Goal: Information Seeking & Learning: Learn about a topic

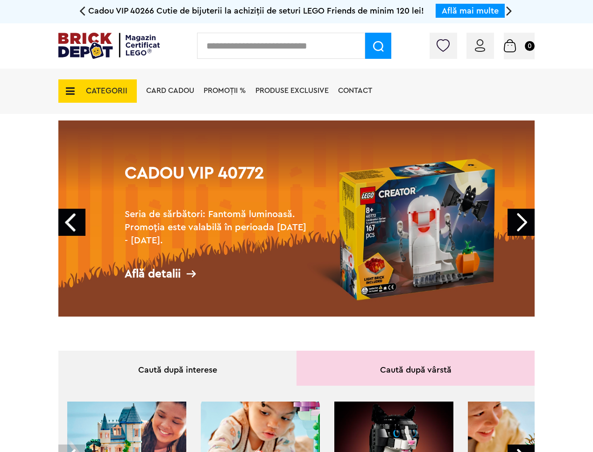
click at [529, 215] on link "Next" at bounding box center [520, 222] width 27 height 27
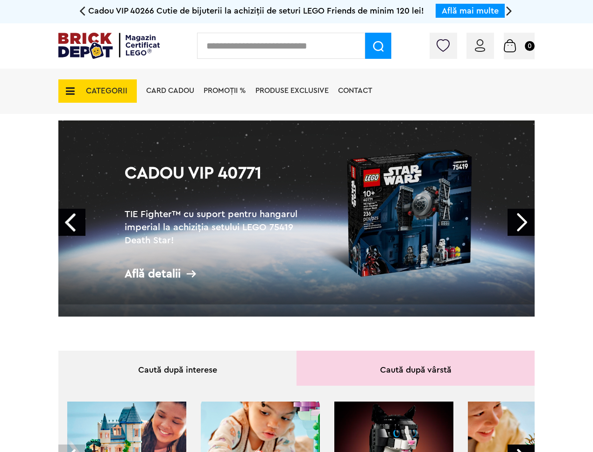
click at [528, 216] on link "Next" at bounding box center [520, 222] width 27 height 27
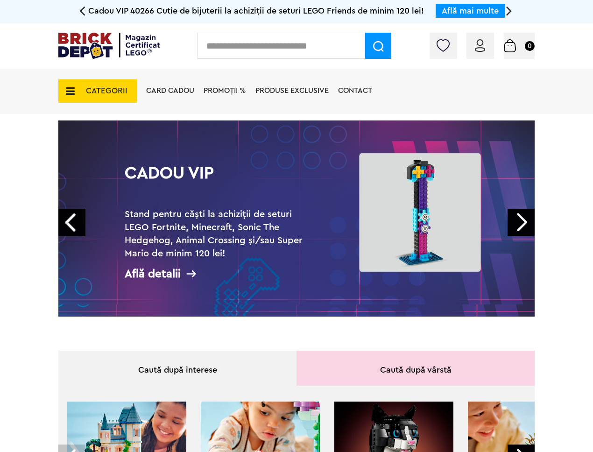
click at [528, 217] on link "Next" at bounding box center [520, 222] width 27 height 27
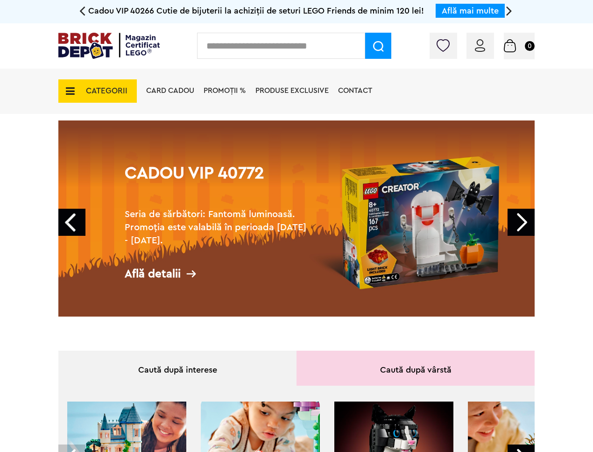
click at [528, 217] on link "Next" at bounding box center [520, 222] width 27 height 27
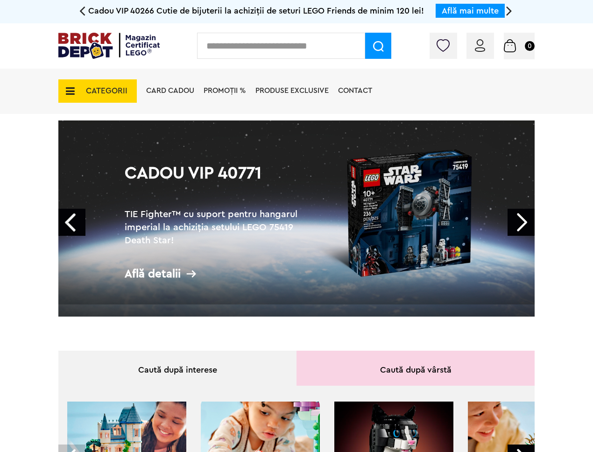
click at [528, 219] on link "Next" at bounding box center [520, 222] width 27 height 27
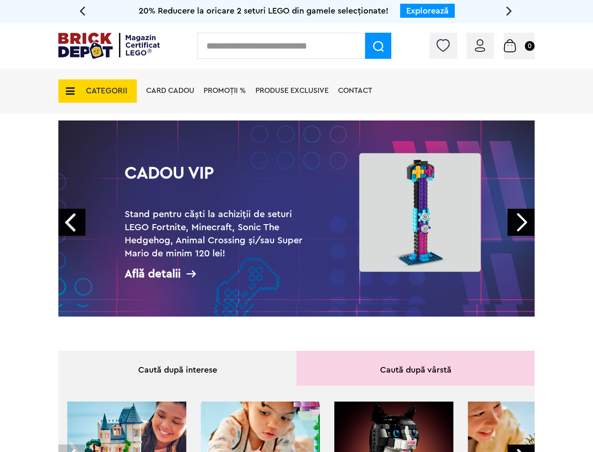
click at [529, 223] on link "Next" at bounding box center [520, 222] width 27 height 27
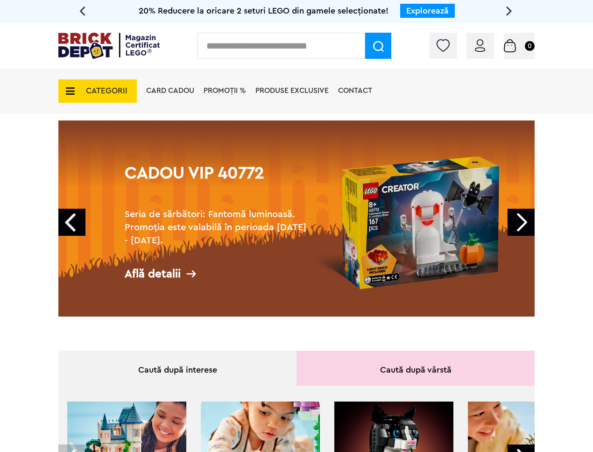
click at [122, 88] on span "CATEGORII" at bounding box center [107, 91] width 42 height 8
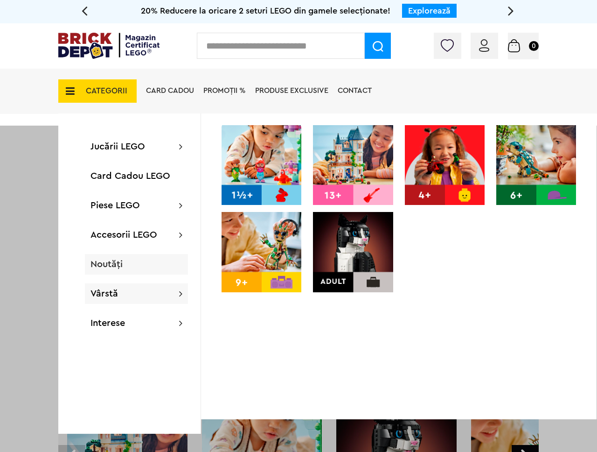
click at [125, 273] on div "Noutăți" at bounding box center [136, 264] width 103 height 21
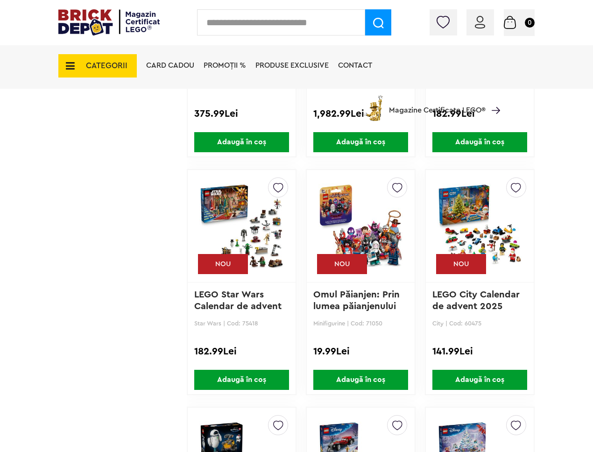
scroll to position [1341, 0]
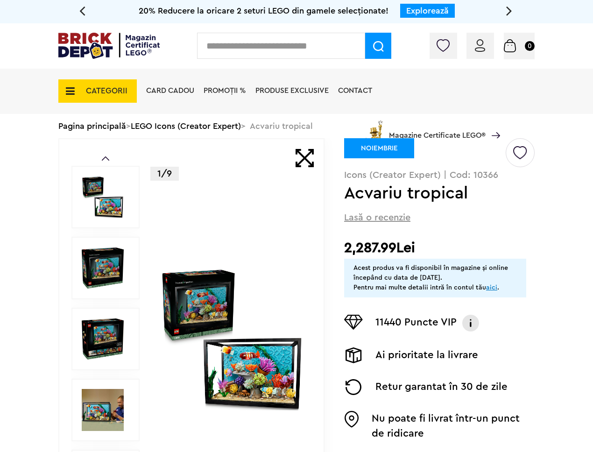
click at [239, 291] on img at bounding box center [231, 338] width 143 height 143
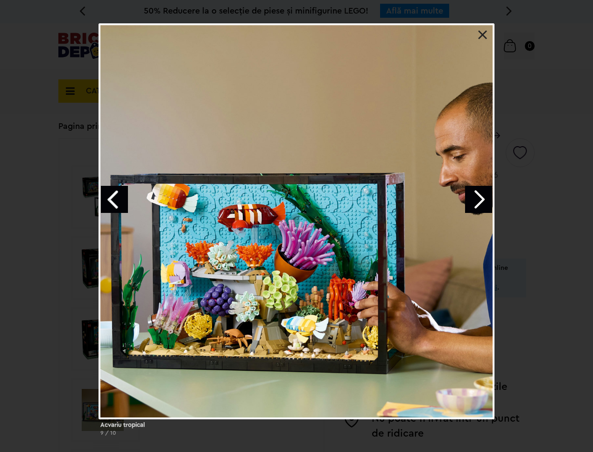
click at [525, 149] on div "Acvariu tropical 9 / 10" at bounding box center [296, 233] width 593 height 420
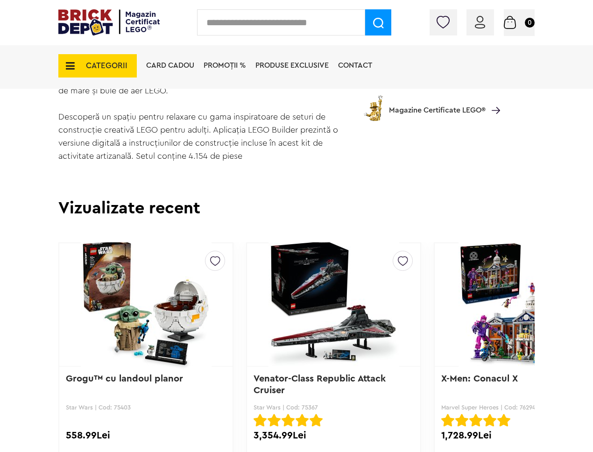
scroll to position [910, 0]
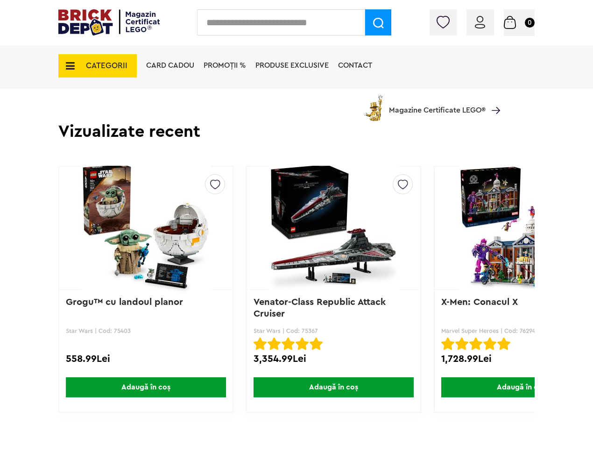
click at [343, 243] on img at bounding box center [334, 227] width 150 height 131
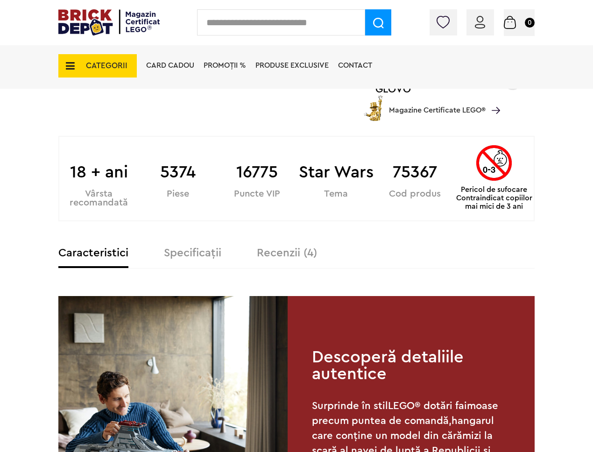
scroll to position [560, 0]
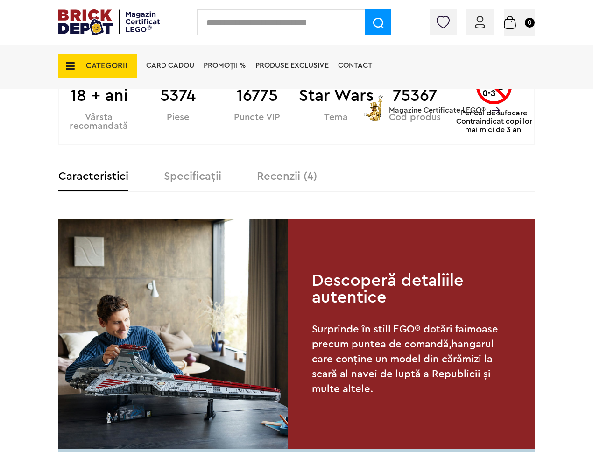
click at [206, 138] on div "Prev Next 1/11 Creează o listă nouă Star Wars | Cod: 75367 Venator-Class Republ…" at bounding box center [296, 241] width 476 height 1283
click at [195, 171] on label "Specificații" at bounding box center [192, 176] width 57 height 11
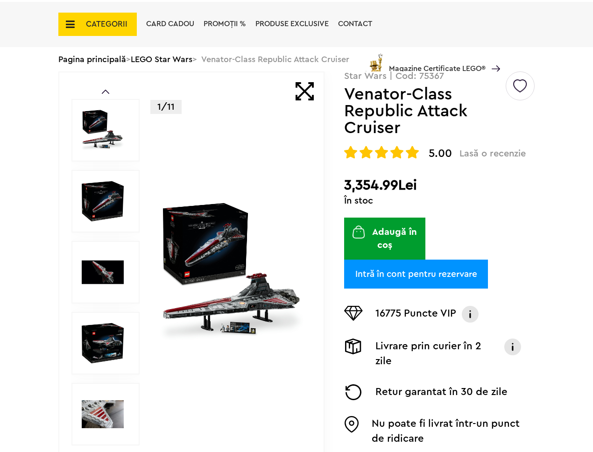
scroll to position [0, 0]
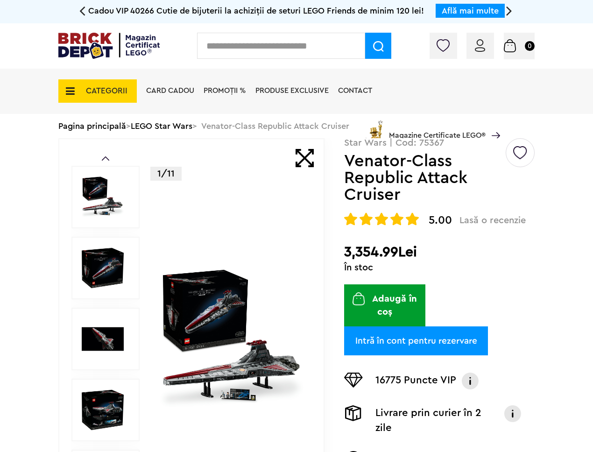
click at [229, 302] on img at bounding box center [231, 338] width 143 height 143
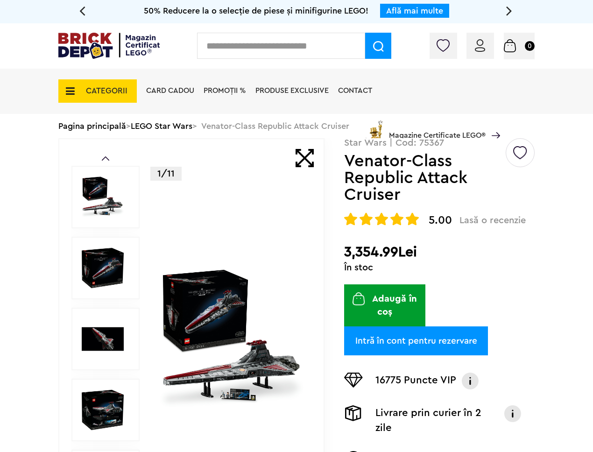
click at [101, 92] on span "CATEGORII" at bounding box center [107, 91] width 42 height 8
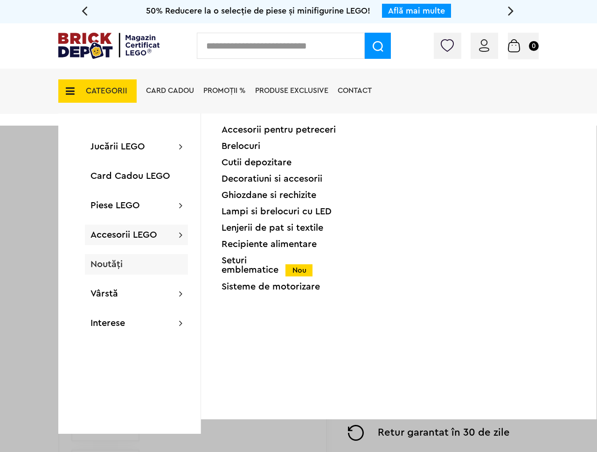
click at [134, 263] on div "Noutăți" at bounding box center [136, 264] width 103 height 21
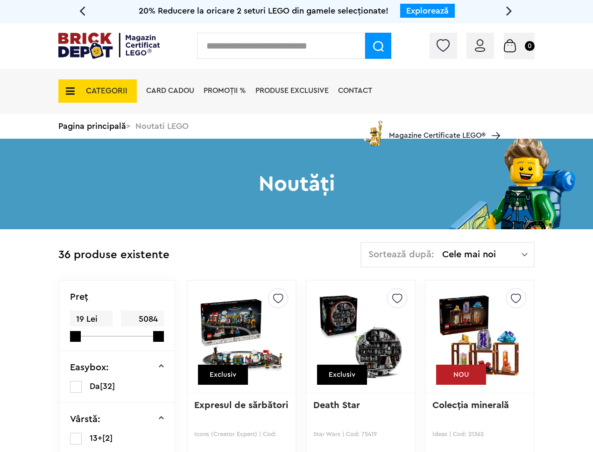
click at [492, 248] on div "Sortează după: Cele mai noi Cele mai noi Cele mai vechi Cele mai ieftine Cele m…" at bounding box center [447, 255] width 174 height 26
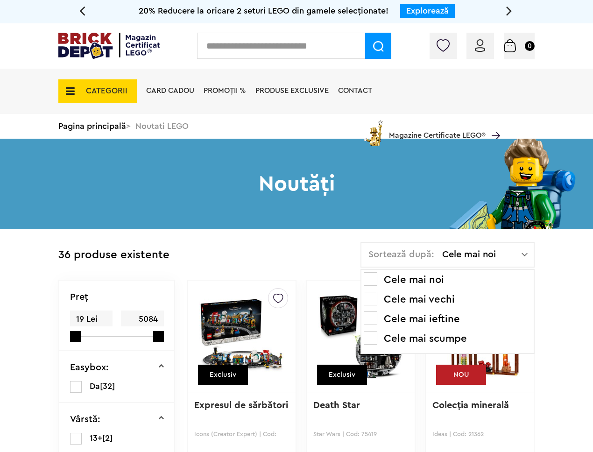
click at [425, 277] on li "Cele mai noi" at bounding box center [448, 279] width 168 height 15
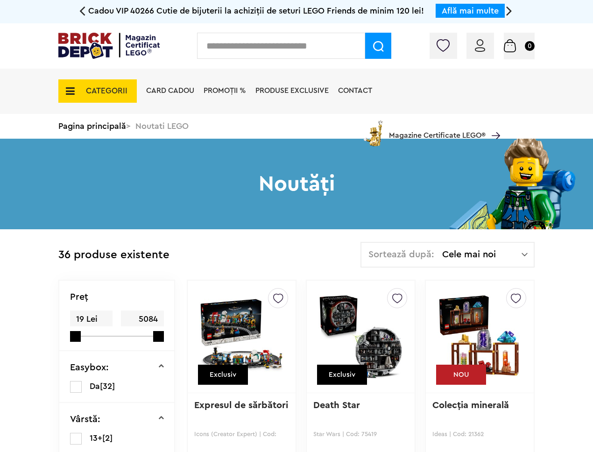
click at [418, 255] on span "Sortează după:" at bounding box center [401, 254] width 66 height 9
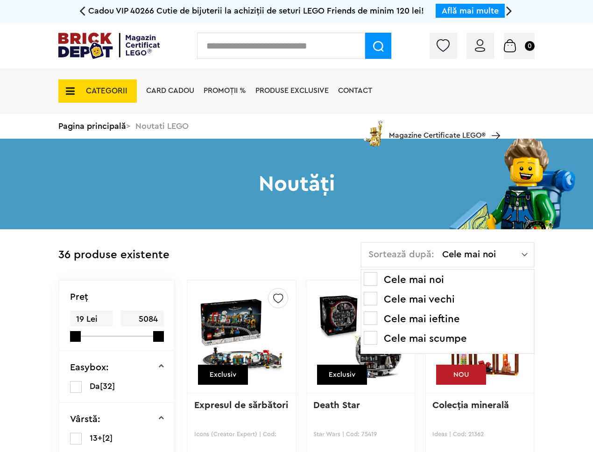
click at [387, 299] on li "Cele mai vechi" at bounding box center [448, 299] width 168 height 15
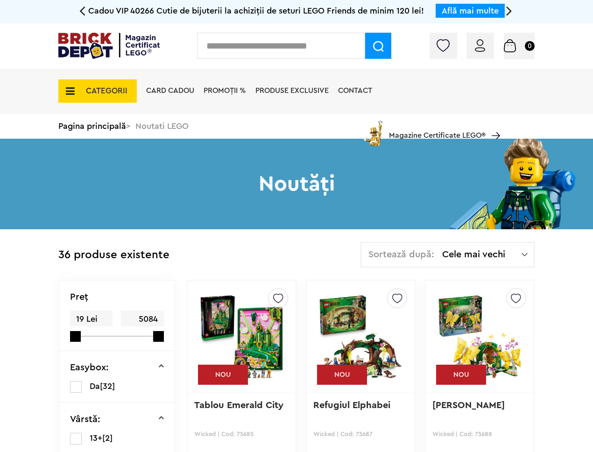
click at [417, 250] on span "Sortează după:" at bounding box center [401, 254] width 66 height 9
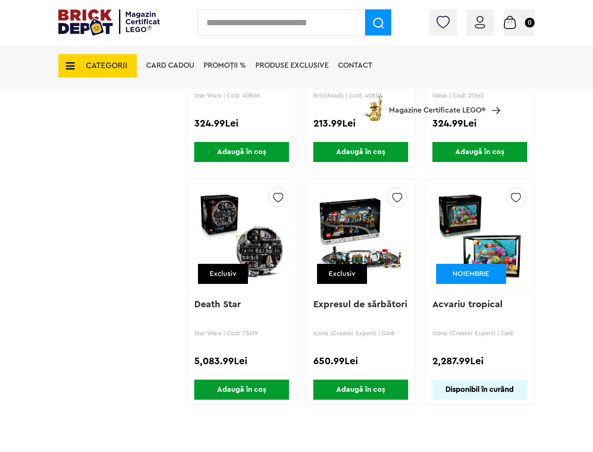
scroll to position [2725, 0]
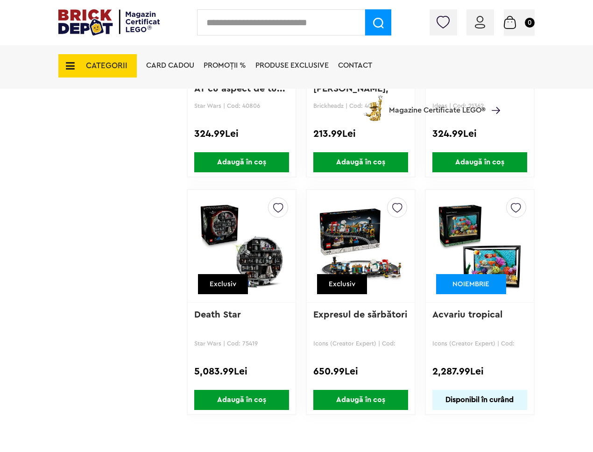
click at [239, 262] on img at bounding box center [241, 246] width 84 height 131
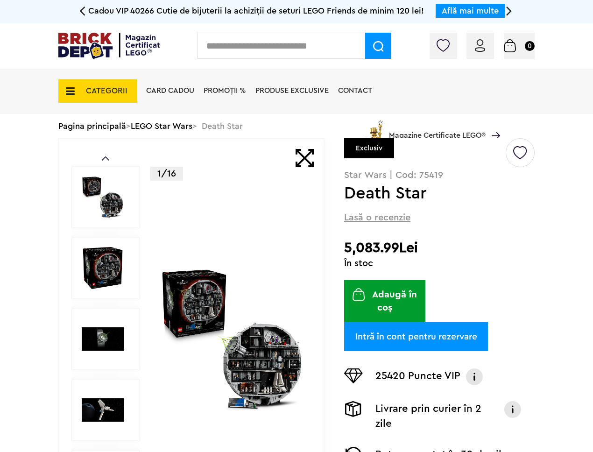
click at [244, 308] on img at bounding box center [231, 338] width 143 height 143
